Goal: Task Accomplishment & Management: Use online tool/utility

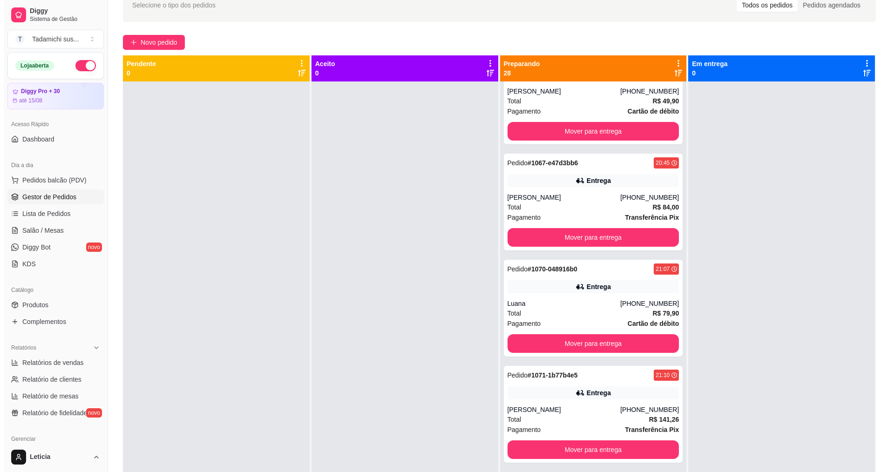
scroll to position [2510, 0]
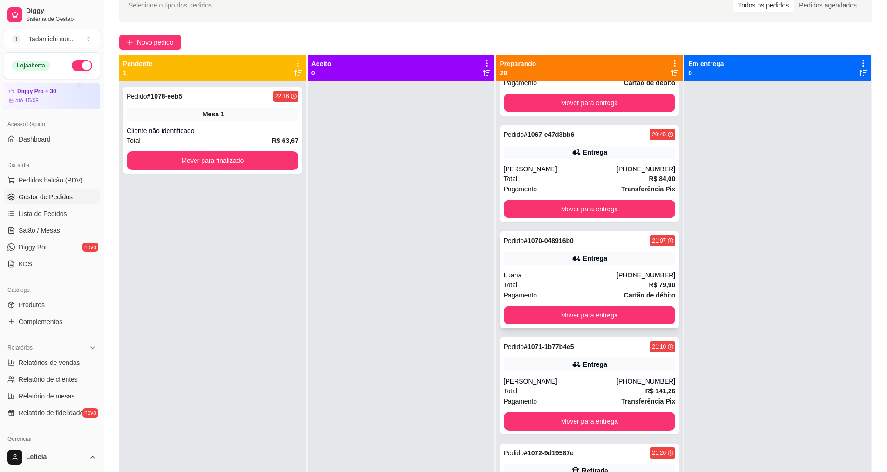
click at [556, 255] on div "Entrega" at bounding box center [590, 258] width 172 height 13
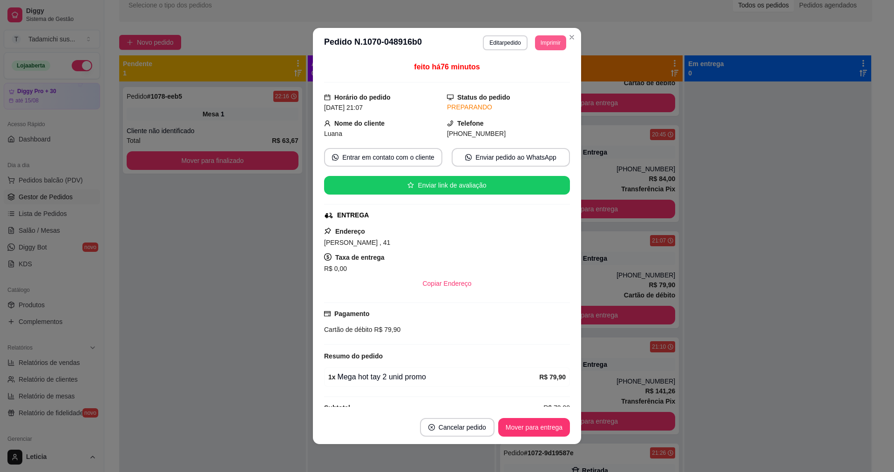
click at [552, 40] on button "Imprimir" at bounding box center [550, 42] width 31 height 15
click at [549, 39] on button "Imprimir" at bounding box center [551, 42] width 30 height 14
click at [545, 40] on button "Imprimir" at bounding box center [550, 42] width 31 height 15
click at [544, 91] on button "IMPRESSORA HAYOM" at bounding box center [527, 94] width 72 height 15
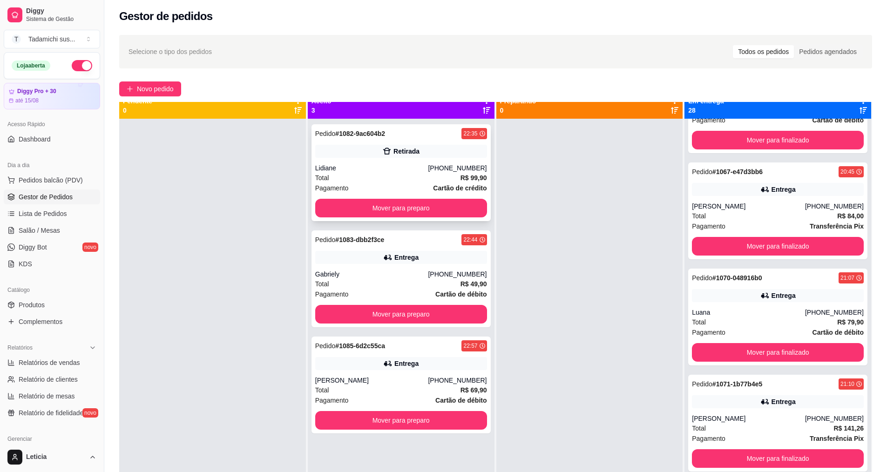
scroll to position [26, 0]
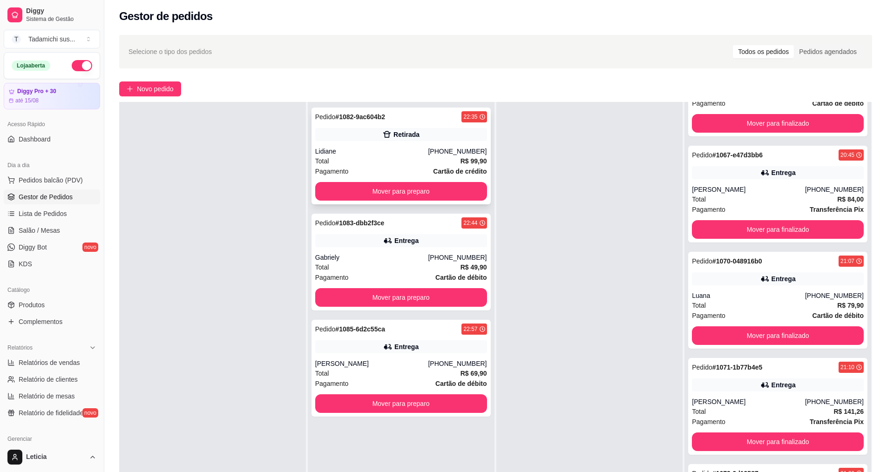
click at [381, 153] on div "Lidiane" at bounding box center [371, 151] width 113 height 9
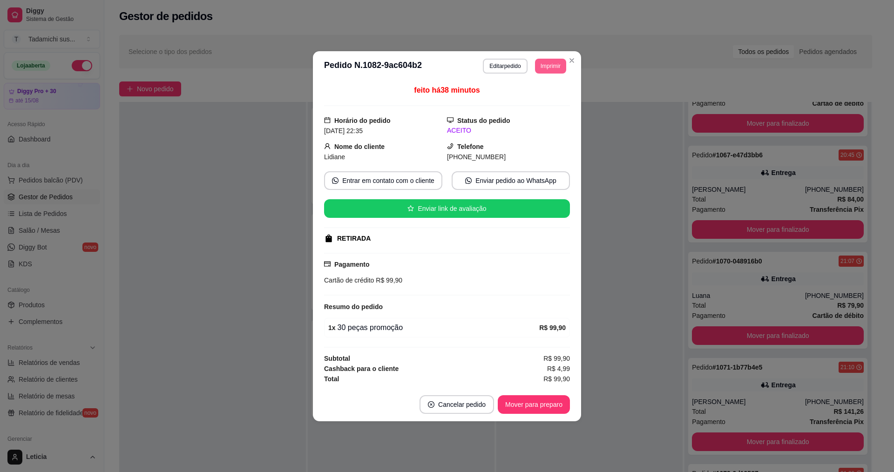
click at [544, 61] on button "Imprimir" at bounding box center [550, 66] width 31 height 15
click at [532, 98] on button "IMPRESSORA" at bounding box center [529, 98] width 69 height 14
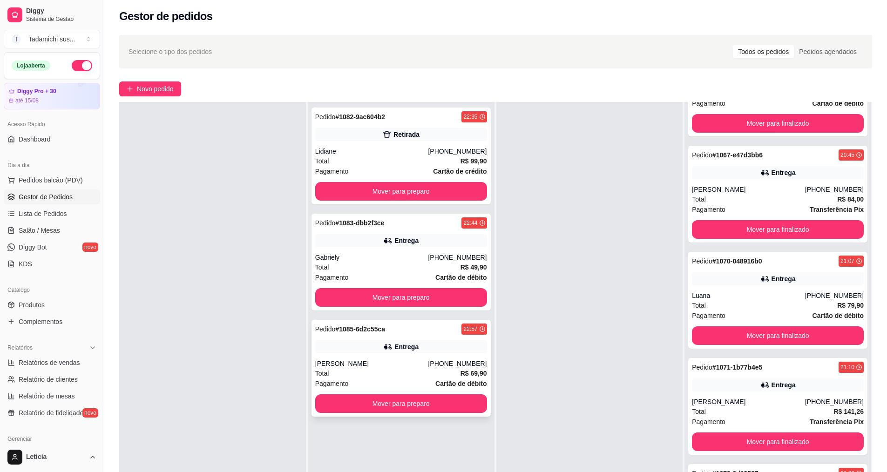
click at [372, 359] on div "[PERSON_NAME]" at bounding box center [371, 363] width 113 height 9
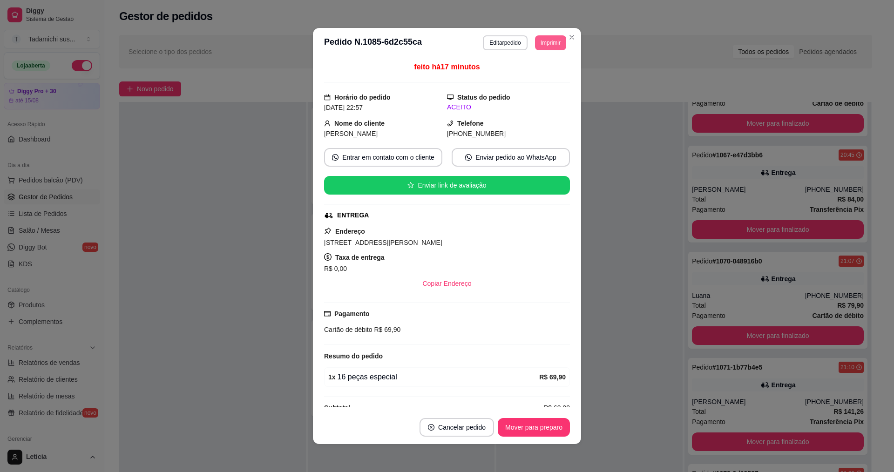
click at [547, 41] on button "Imprimir" at bounding box center [550, 42] width 31 height 15
click at [515, 75] on button "IMPRESSORA" at bounding box center [526, 75] width 69 height 14
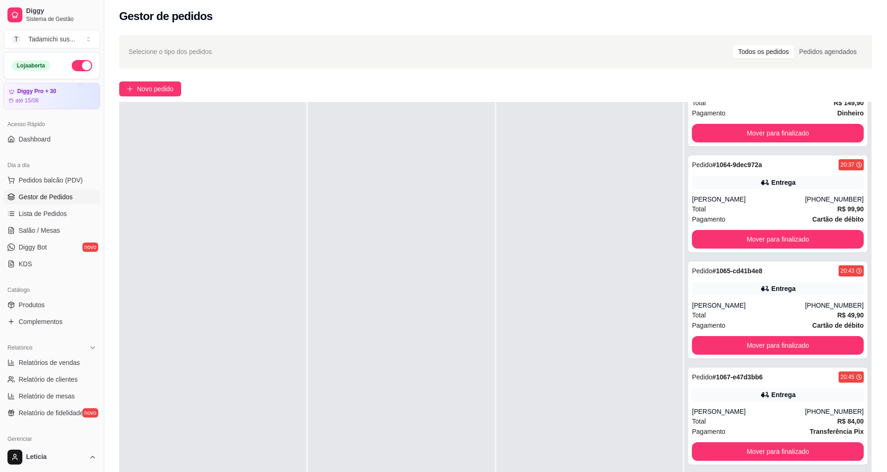
scroll to position [2277, 0]
